Goal: Communication & Community: Answer question/provide support

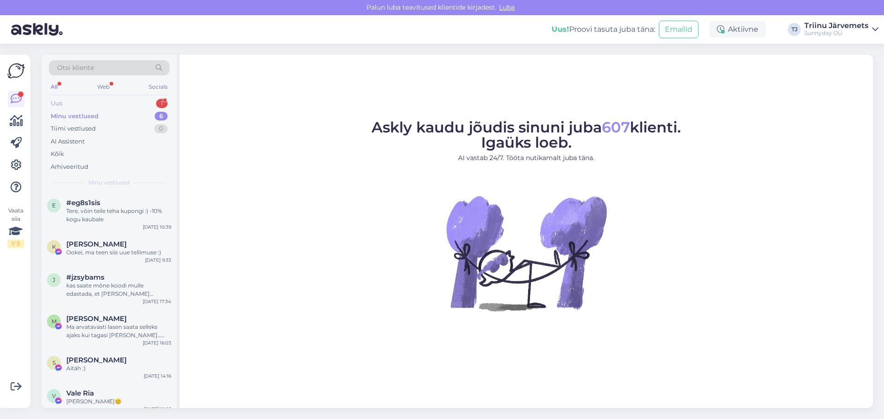
click at [57, 103] on div "Uus" at bounding box center [57, 103] width 12 height 9
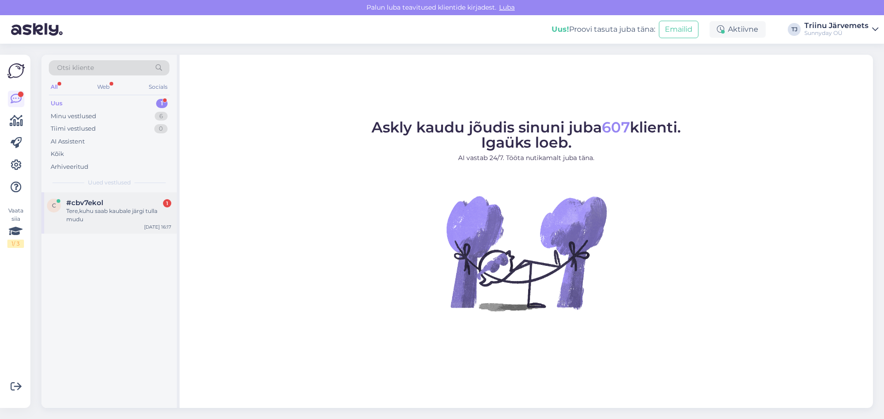
click at [136, 213] on div "Tere,kuhu saab kaubale järgi tulla mudu" at bounding box center [118, 215] width 105 height 17
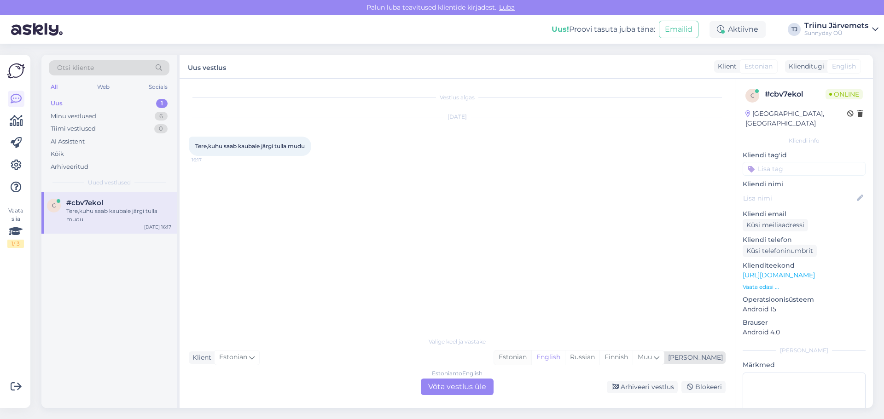
click at [531, 359] on div "Estonian" at bounding box center [512, 358] width 37 height 14
click at [475, 390] on div "Estonian to Estonian Võta vestlus üle" at bounding box center [457, 387] width 73 height 17
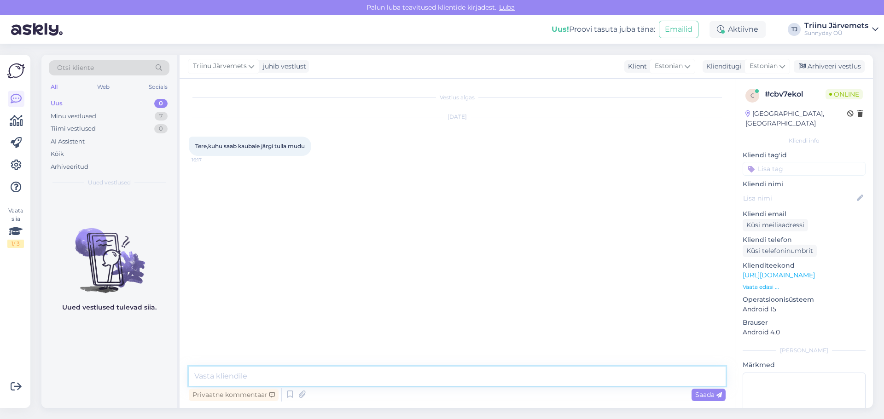
click at [400, 377] on textarea at bounding box center [457, 376] width 537 height 19
type textarea "Tere, [PERSON_NAME] on meie ladu"
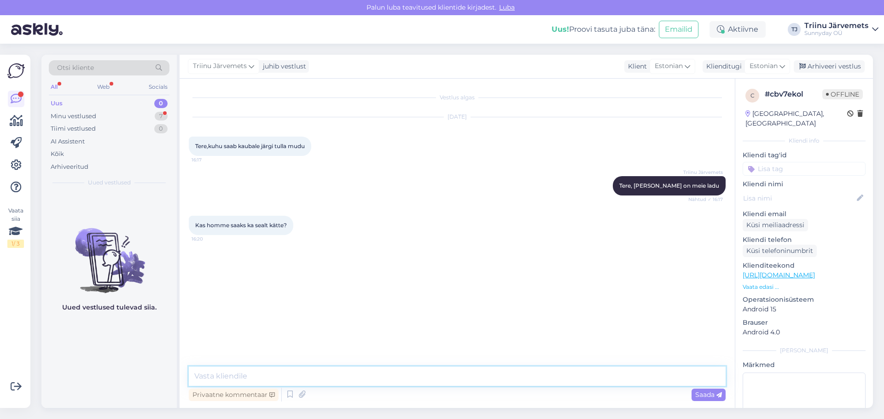
click at [267, 380] on textarea at bounding box center [457, 376] width 537 height 19
type textarea "homme ei ole kedagi [GEOGRAPHIC_DATA]"
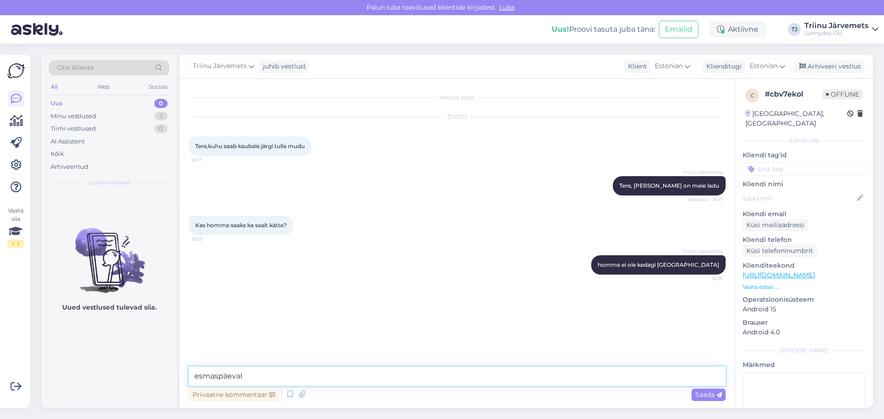
type textarea "esmaspäeval"
